Goal: Information Seeking & Learning: Check status

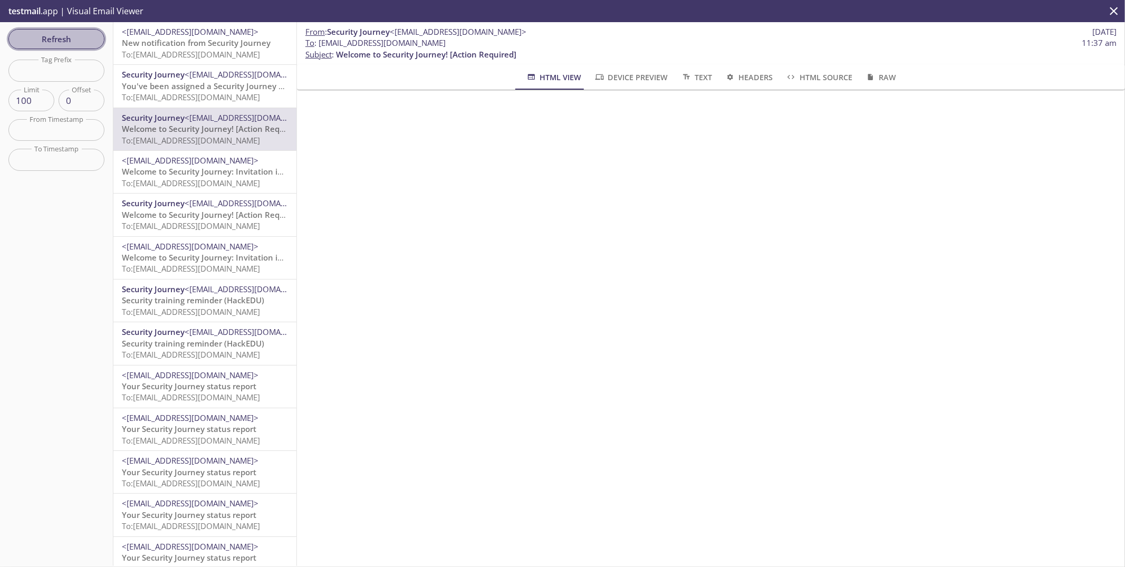
click at [59, 35] on span "Refresh" at bounding box center [56, 39] width 79 height 14
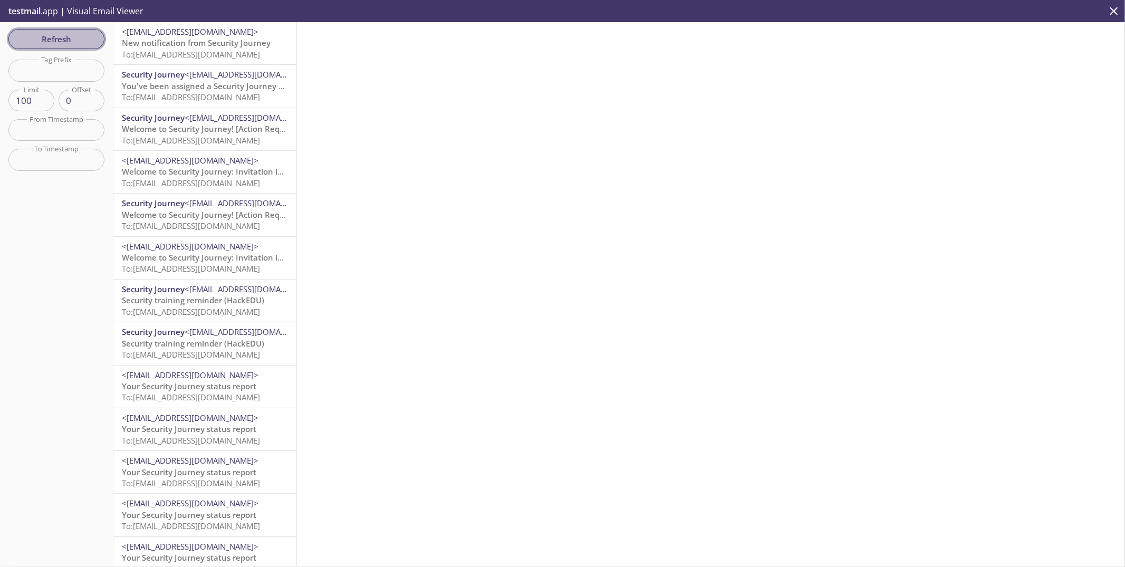
click at [63, 40] on span "Refresh" at bounding box center [56, 39] width 79 height 14
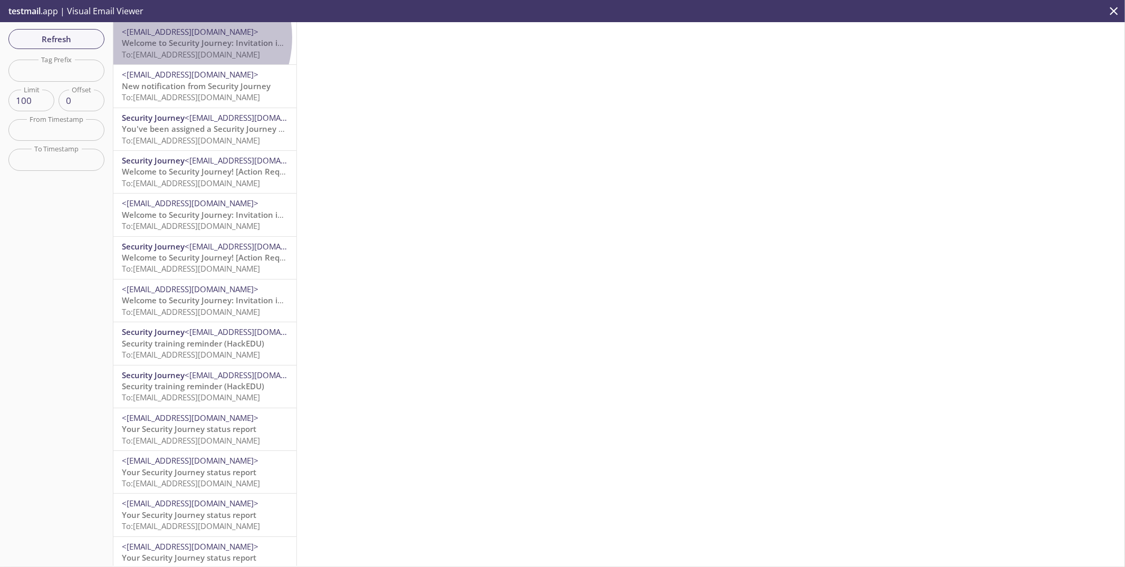
click at [184, 37] on span "Welcome to Security Journey: Invitation instructions" at bounding box center [221, 42] width 199 height 11
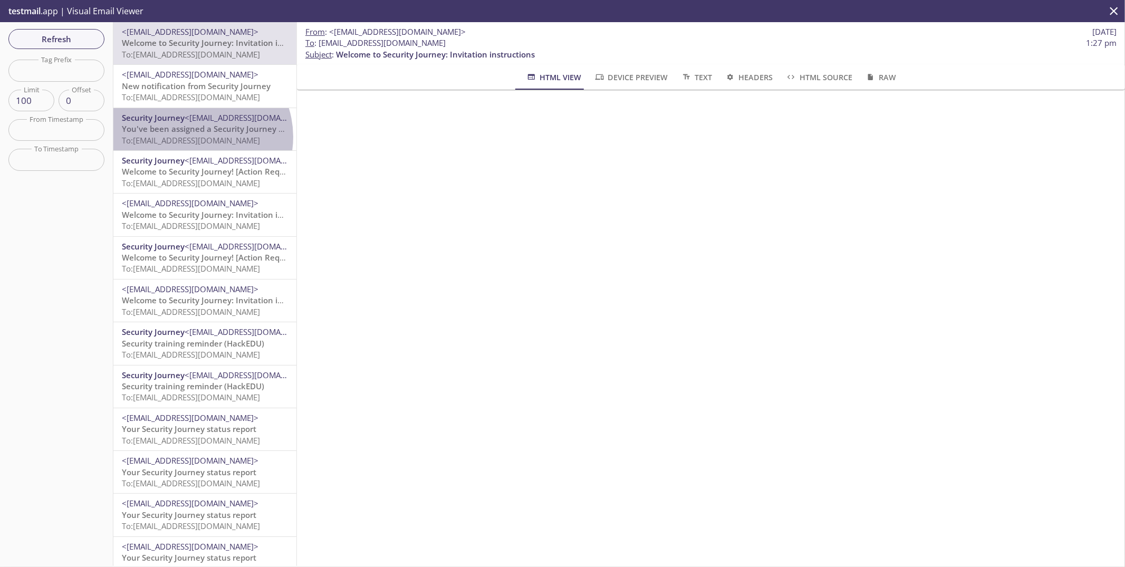
click at [196, 137] on span "To: [EMAIL_ADDRESS][DOMAIN_NAME]" at bounding box center [191, 140] width 138 height 11
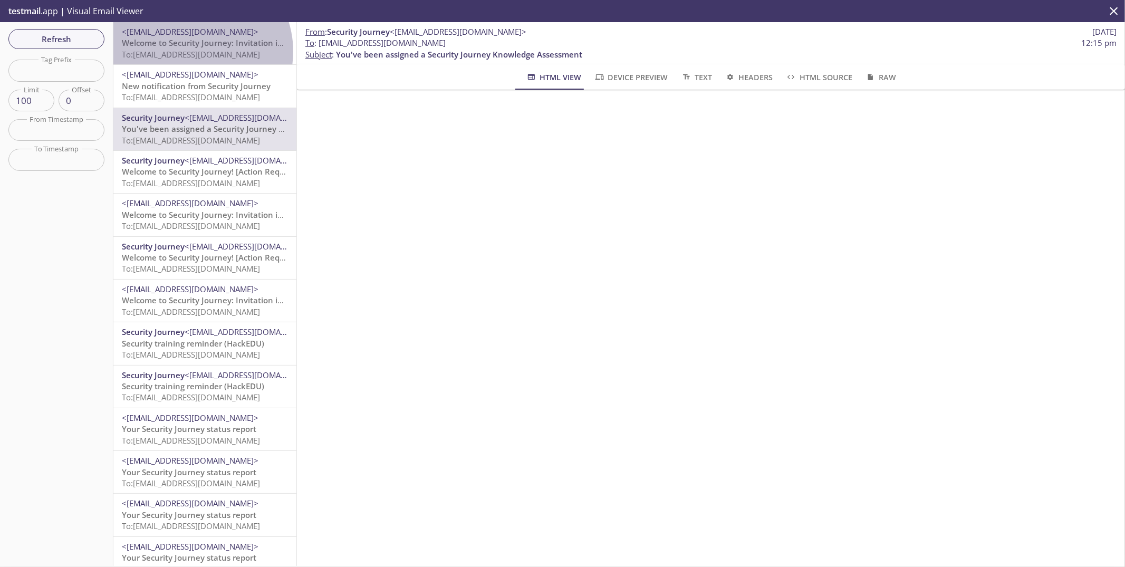
click at [194, 51] on span "To: [EMAIL_ADDRESS][DOMAIN_NAME]" at bounding box center [191, 54] width 138 height 11
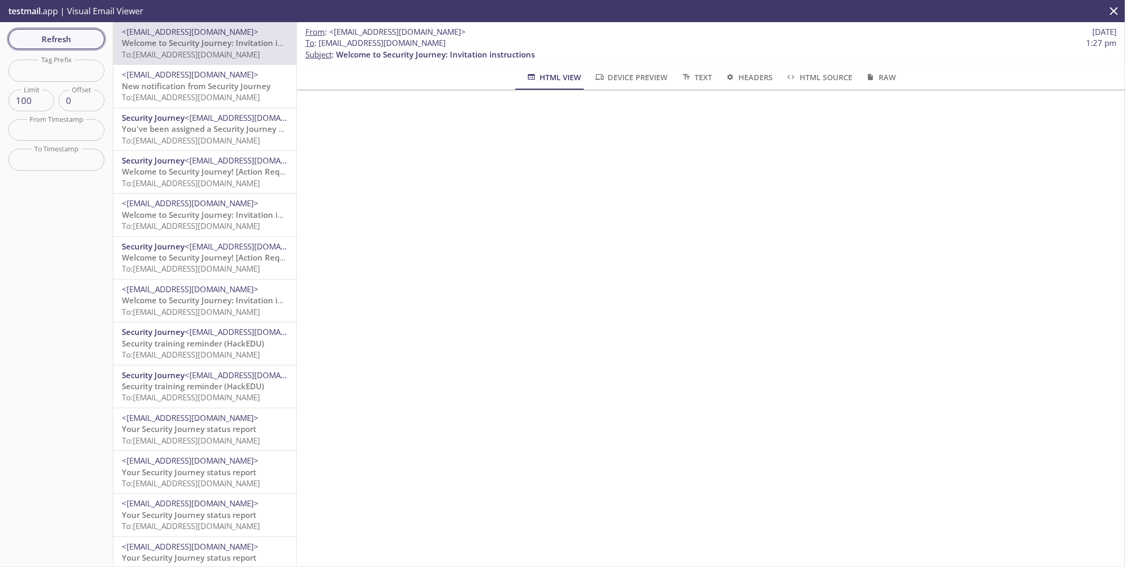
click at [59, 43] on span "Refresh" at bounding box center [56, 39] width 79 height 14
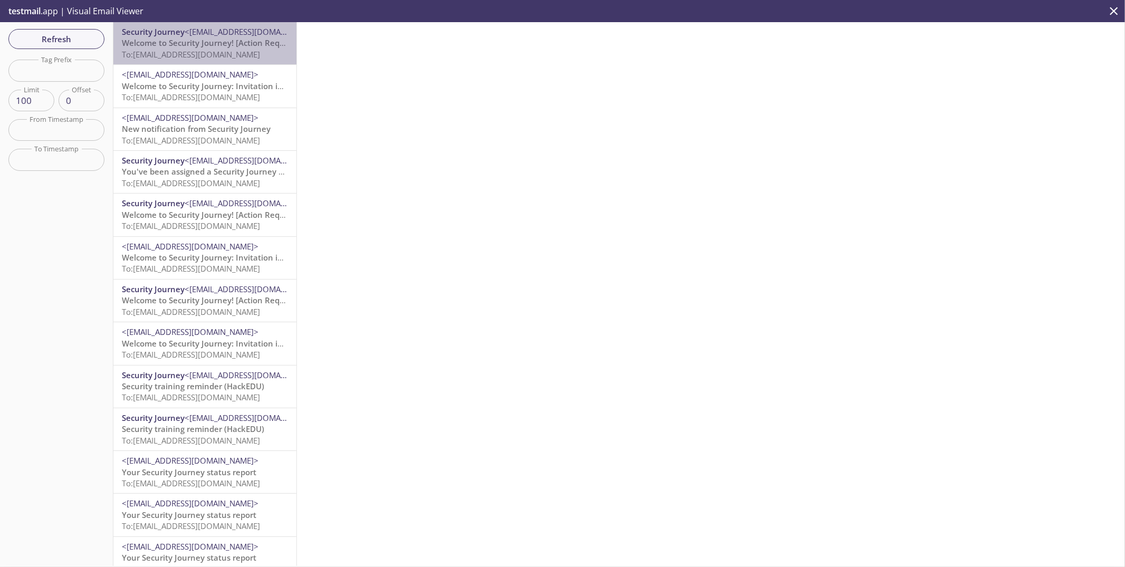
click at [207, 47] on span "Welcome to Security Journey! [Action Required]" at bounding box center [212, 42] width 180 height 11
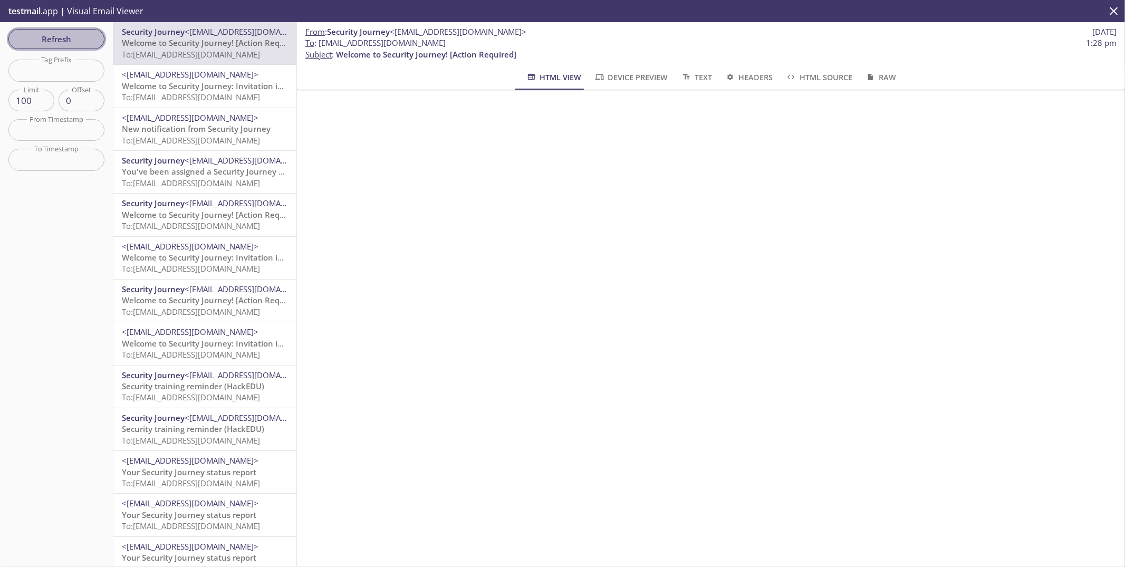
click at [54, 42] on span "Refresh" at bounding box center [56, 39] width 79 height 14
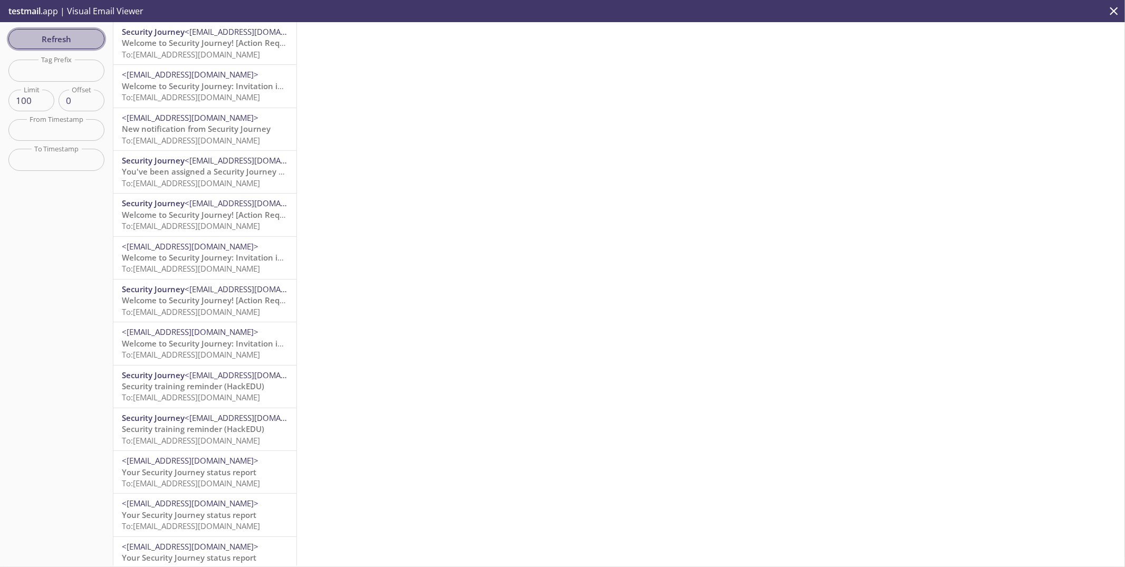
click at [60, 43] on span "Refresh" at bounding box center [56, 39] width 79 height 14
click at [185, 133] on span "New notification from Security Journey" at bounding box center [196, 128] width 149 height 11
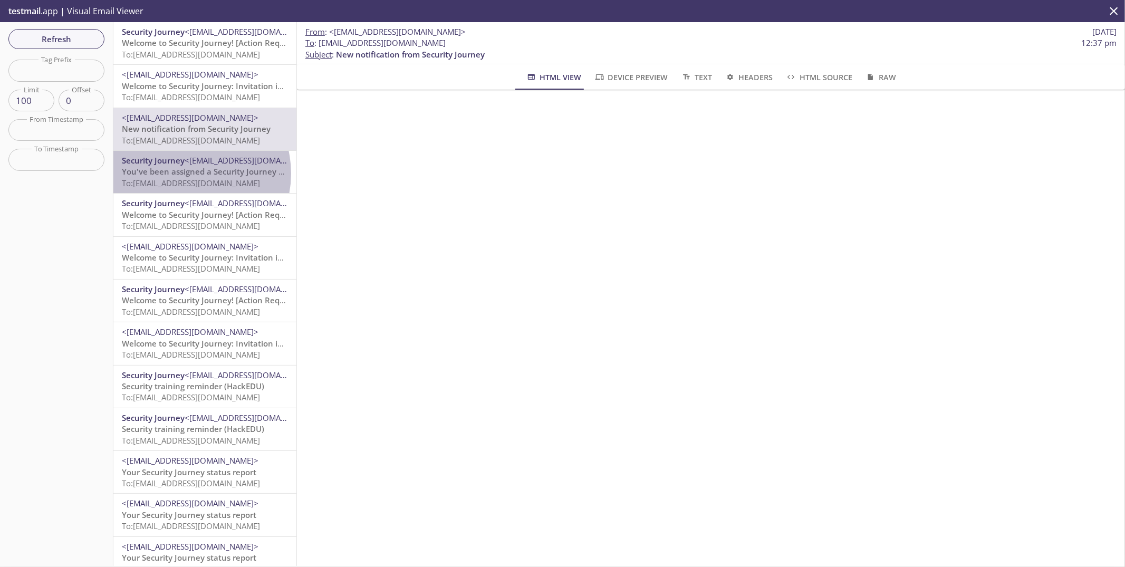
click at [185, 174] on span "You've been assigned a Security Journey Knowledge Assessment" at bounding box center [245, 171] width 246 height 11
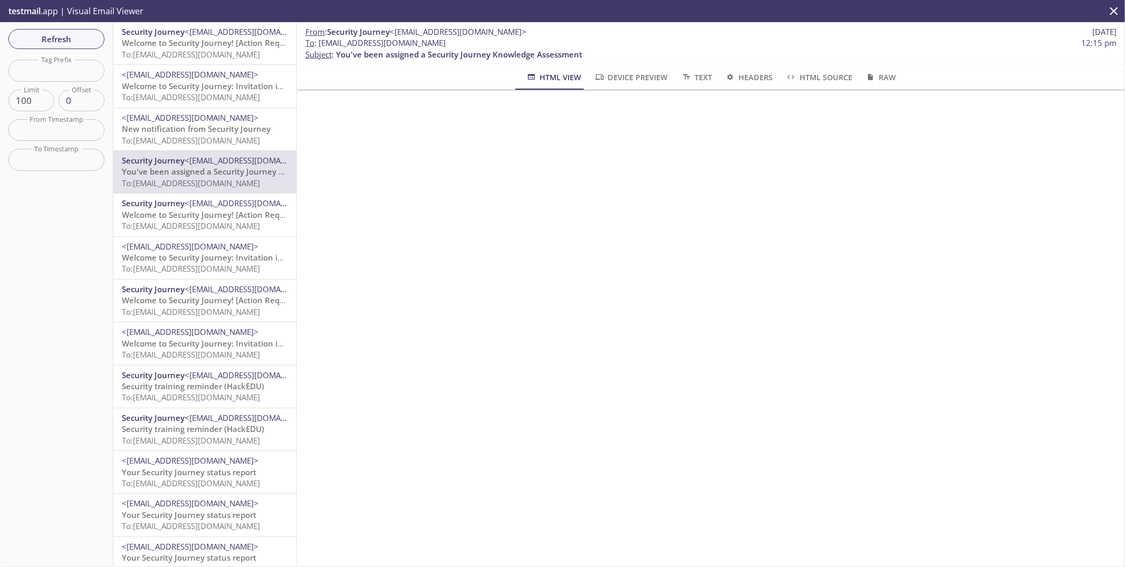
click at [195, 82] on span "Welcome to Security Journey: Invitation instructions" at bounding box center [221, 86] width 199 height 11
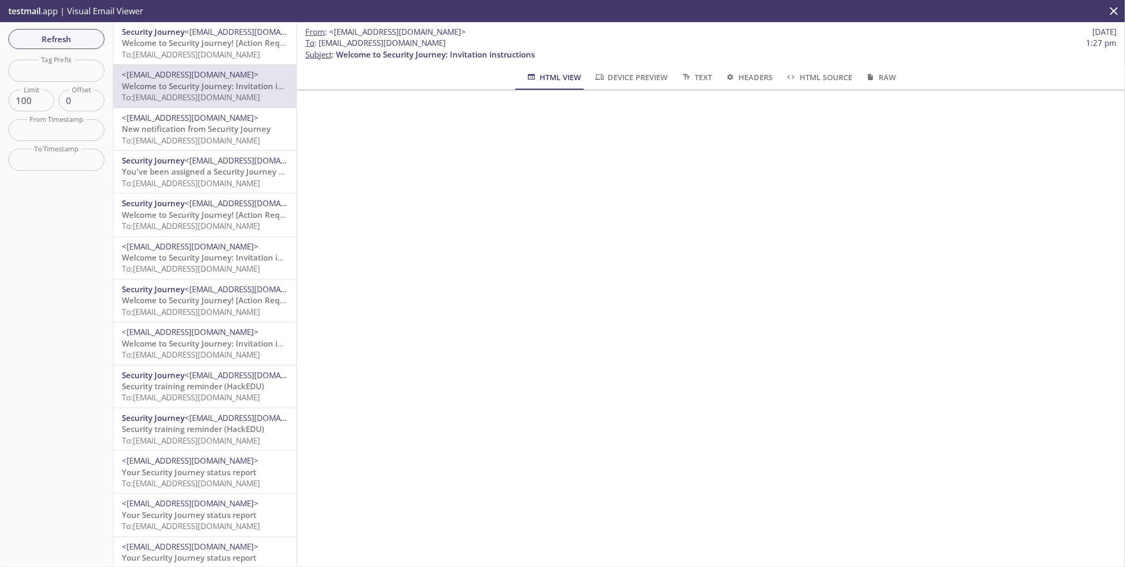
click at [204, 44] on span "Welcome to Security Journey! [Action Required]" at bounding box center [212, 42] width 180 height 11
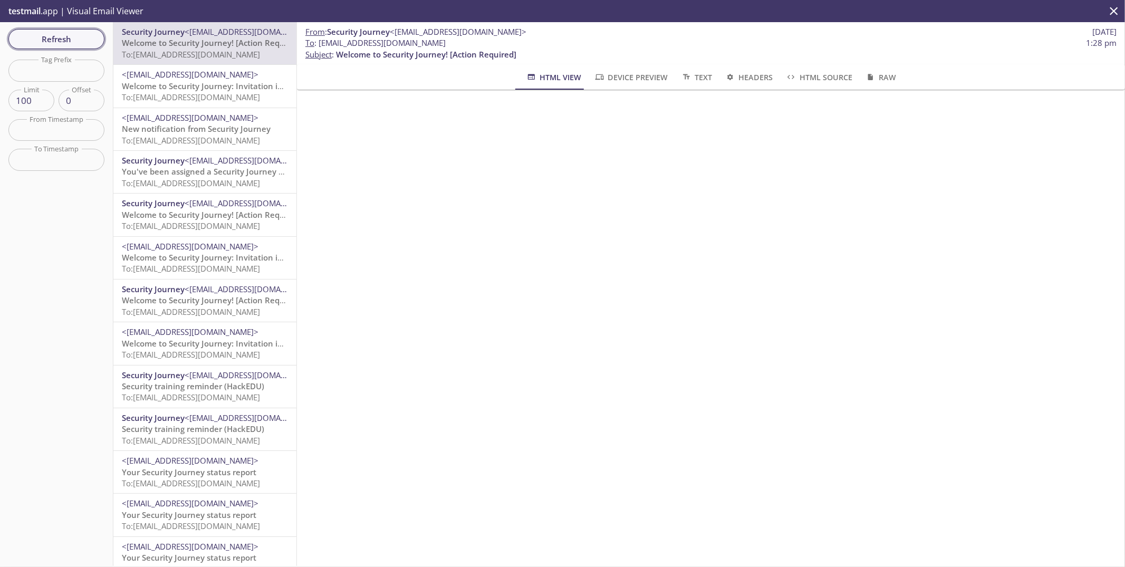
click at [70, 36] on span "Refresh" at bounding box center [56, 39] width 79 height 14
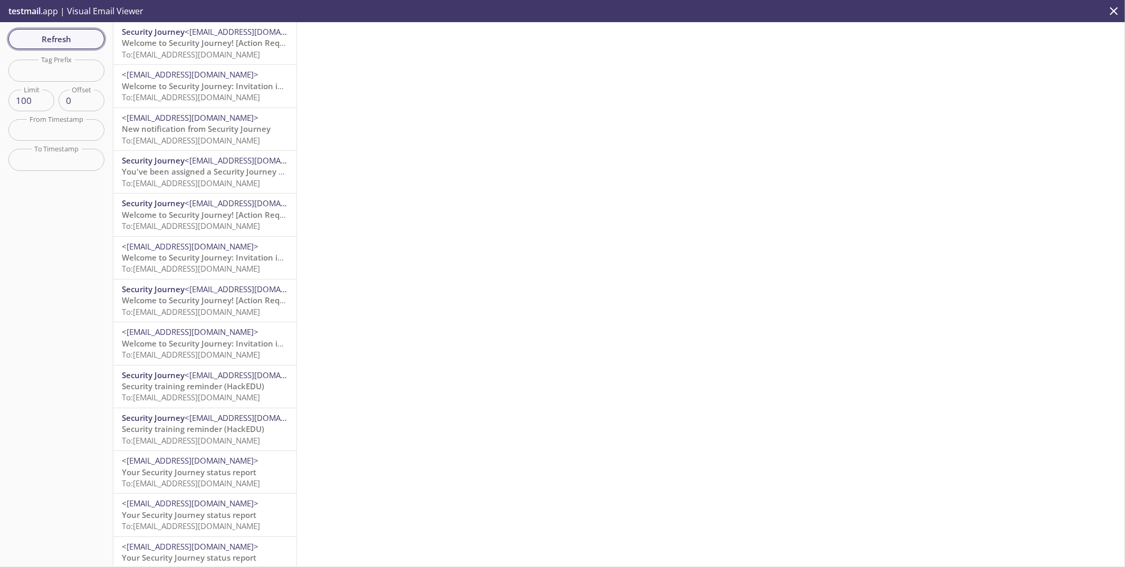
click at [80, 38] on span "Refresh" at bounding box center [56, 39] width 79 height 14
click at [66, 40] on span "Refresh" at bounding box center [56, 39] width 79 height 14
drag, startPoint x: 512, startPoint y: 95, endPoint x: 1116, endPoint y: 191, distance: 611.2
click at [991, 161] on div at bounding box center [711, 294] width 828 height 544
click at [72, 39] on span "Refresh" at bounding box center [56, 39] width 79 height 14
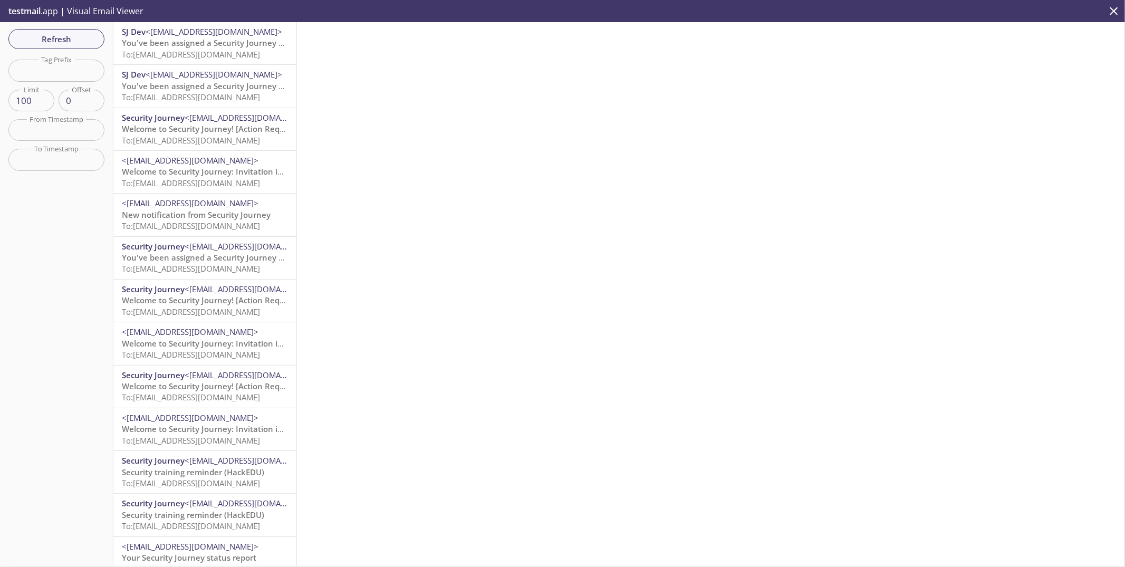
click at [200, 89] on span "You've been assigned a Security Journey Knowledge Assessment" at bounding box center [245, 86] width 246 height 11
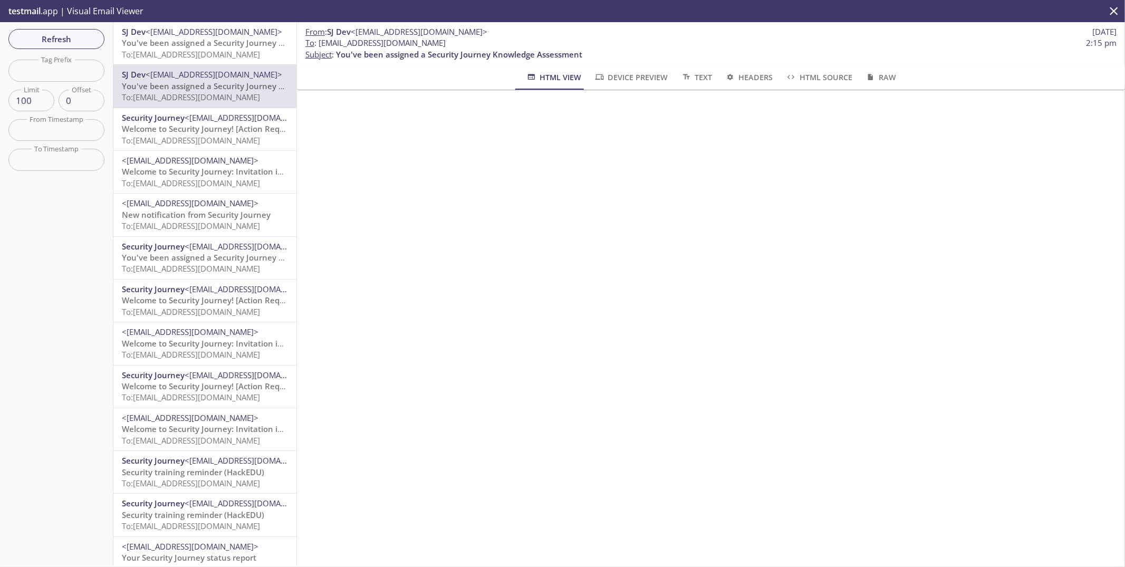
click at [158, 53] on span "To: [EMAIL_ADDRESS][DOMAIN_NAME]" at bounding box center [191, 54] width 138 height 11
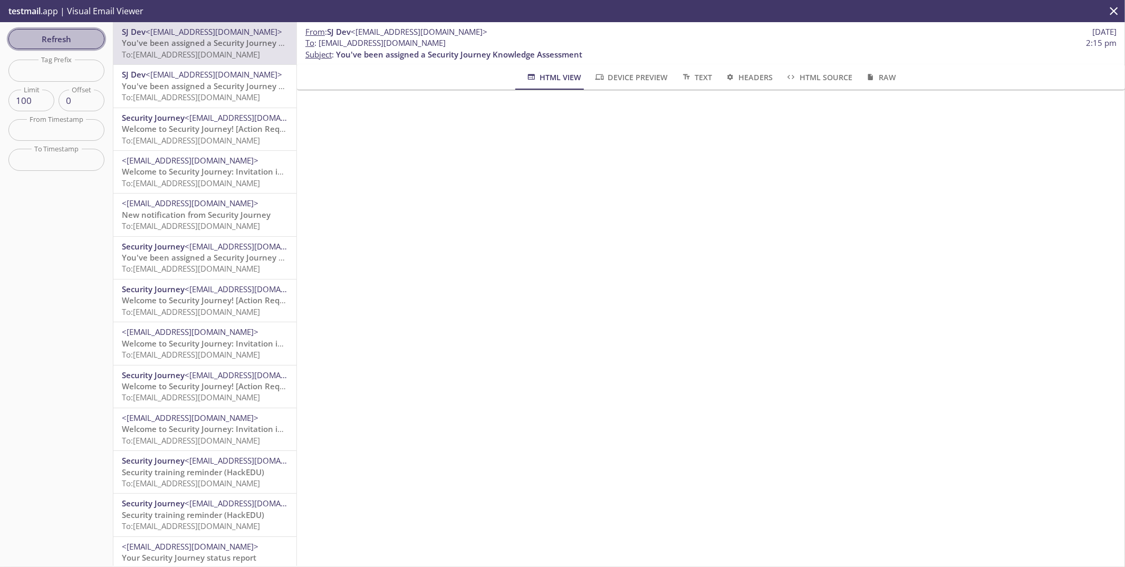
click at [80, 43] on span "Refresh" at bounding box center [56, 39] width 79 height 14
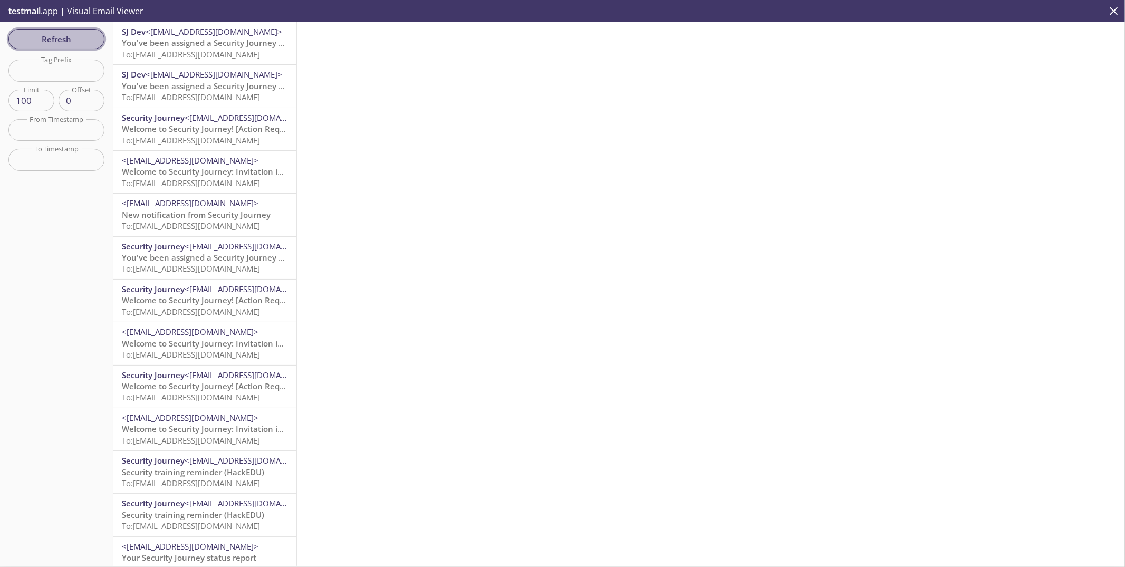
click at [48, 40] on span "Refresh" at bounding box center [56, 39] width 79 height 14
click at [56, 45] on span "Refresh" at bounding box center [56, 39] width 79 height 14
click at [58, 42] on span "Refresh" at bounding box center [56, 39] width 79 height 14
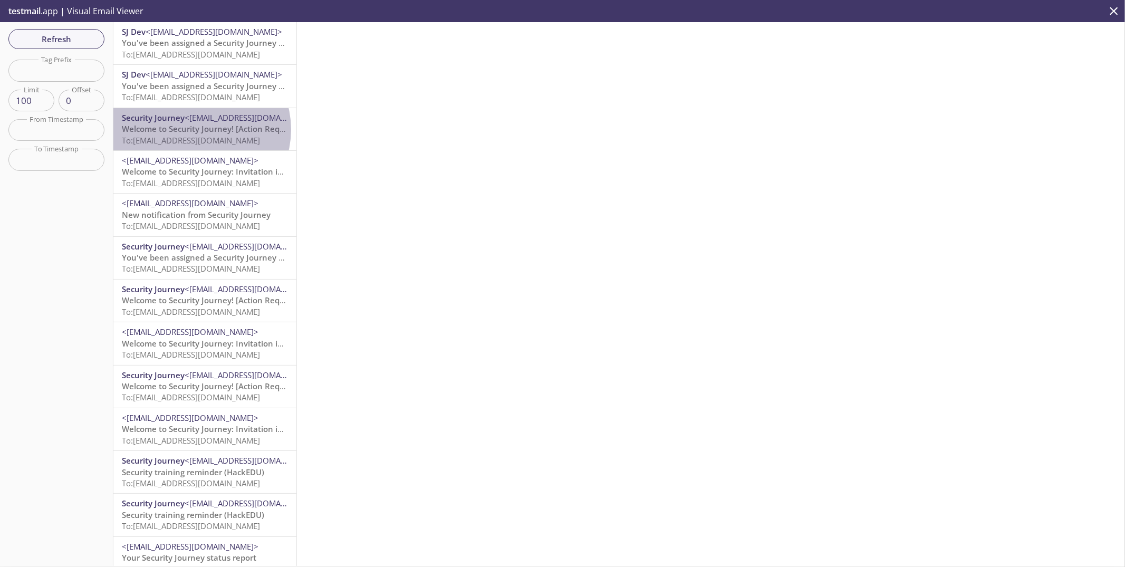
click at [200, 130] on span "Welcome to Security Journey! [Action Required]" at bounding box center [212, 128] width 180 height 11
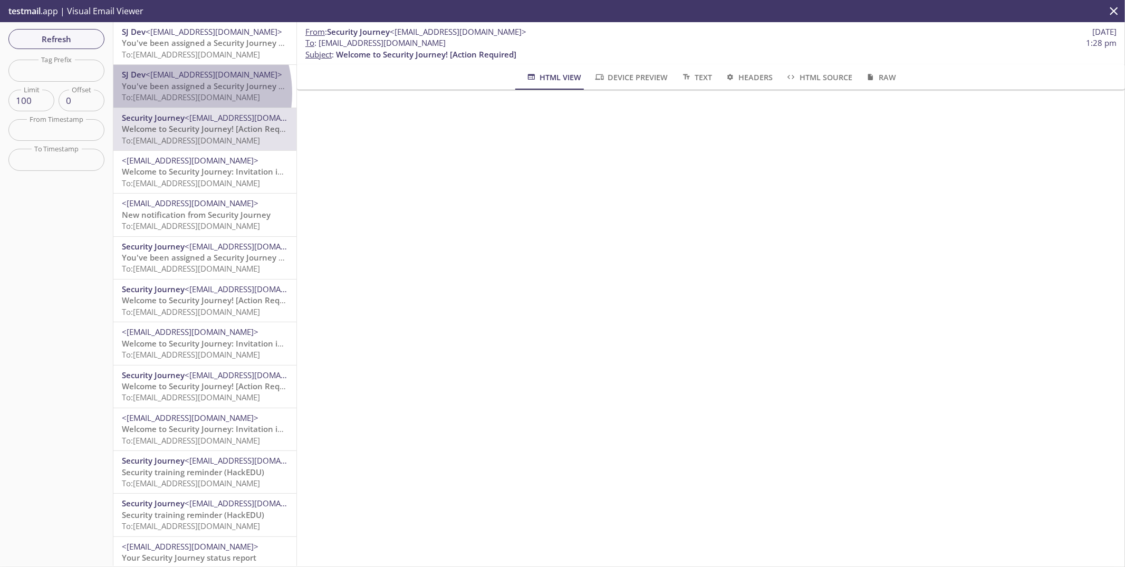
click at [174, 93] on span "To: [EMAIL_ADDRESS][DOMAIN_NAME]" at bounding box center [191, 97] width 138 height 11
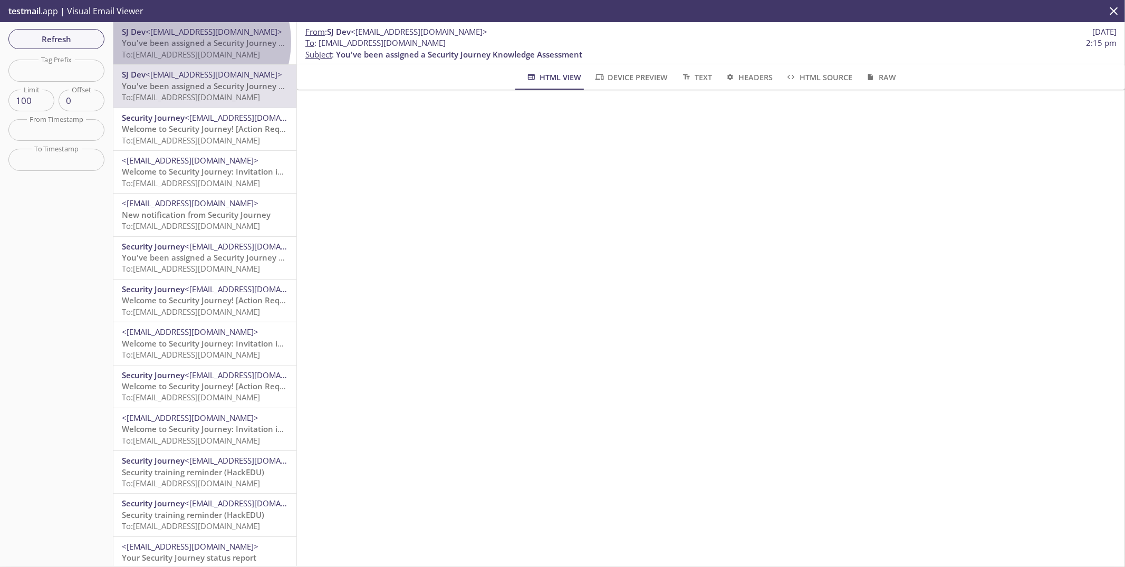
click at [191, 42] on span "You've been assigned a Security Journey Knowledge Assessment" at bounding box center [245, 42] width 246 height 11
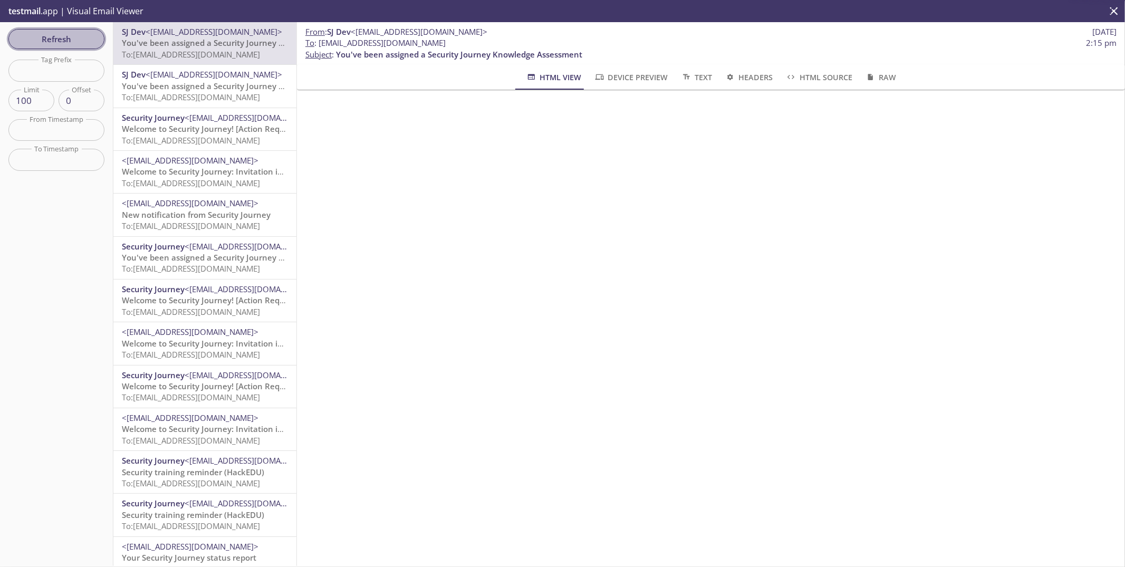
click at [87, 43] on span "Refresh" at bounding box center [56, 39] width 79 height 14
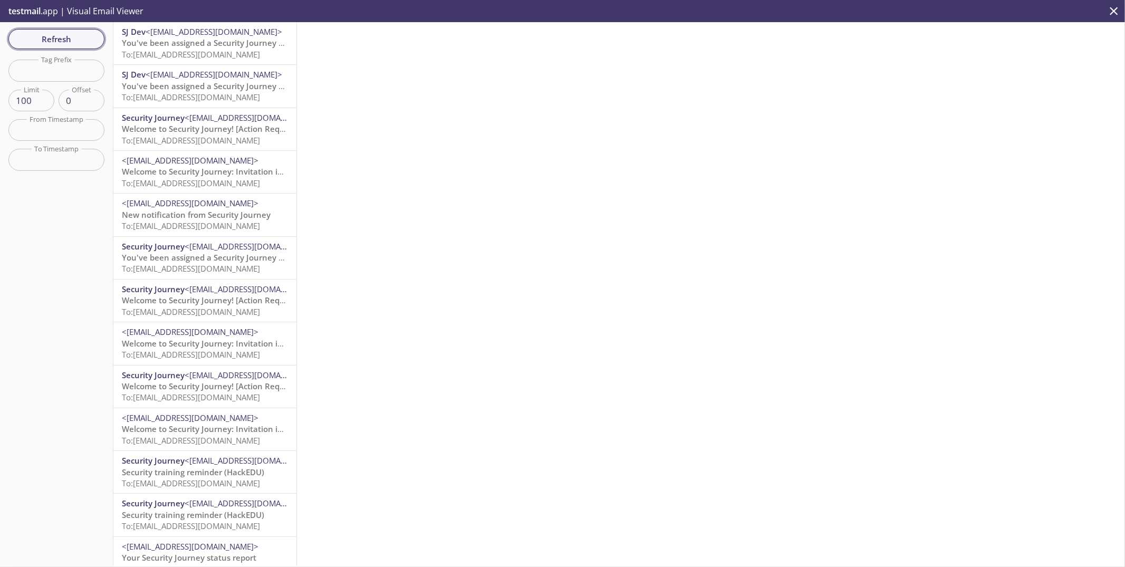
click at [52, 33] on span "Refresh" at bounding box center [56, 39] width 79 height 14
click at [61, 41] on span "Refresh" at bounding box center [56, 39] width 79 height 14
drag, startPoint x: 61, startPoint y: 41, endPoint x: -502, endPoint y: -66, distance: 573.0
click at [0, 0] on html ".cls-1 { fill: #6d5ca8; } .cls-2 { fill: #3fc191; } .cls-3 { fill: #3b4752; } .…" at bounding box center [562, 283] width 1125 height 567
